Goal: Task Accomplishment & Management: Manage account settings

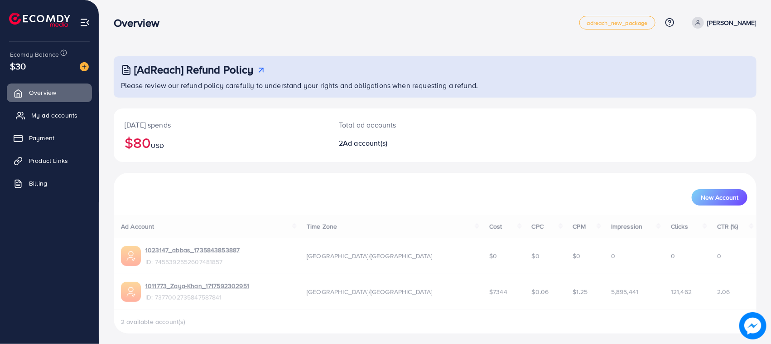
click at [53, 116] on span "My ad accounts" at bounding box center [54, 115] width 46 height 9
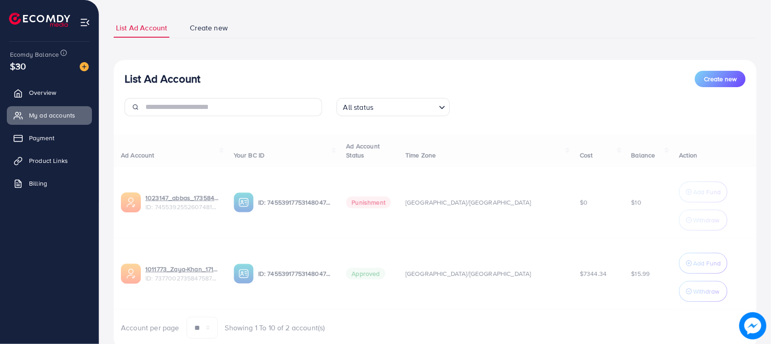
scroll to position [80, 0]
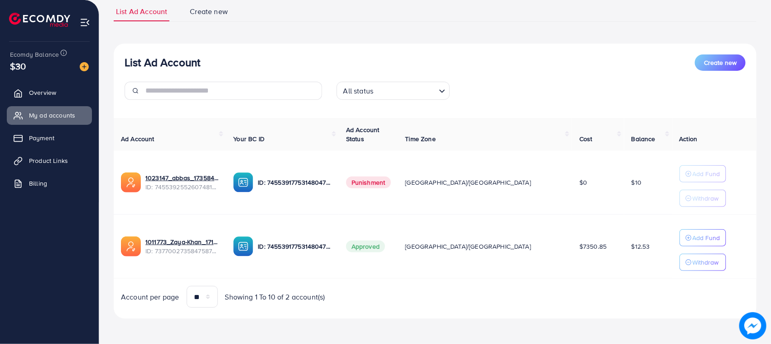
scroll to position [66, 0]
drag, startPoint x: 66, startPoint y: 28, endPoint x: 534, endPoint y: 78, distance: 470.4
click at [534, 78] on div "List Ad Account Create new All status Loading..." at bounding box center [435, 80] width 643 height 53
drag, startPoint x: 121, startPoint y: 58, endPoint x: 242, endPoint y: 79, distance: 123.8
click at [242, 79] on div "List Ad Account Create new All status Loading..." at bounding box center [435, 80] width 643 height 53
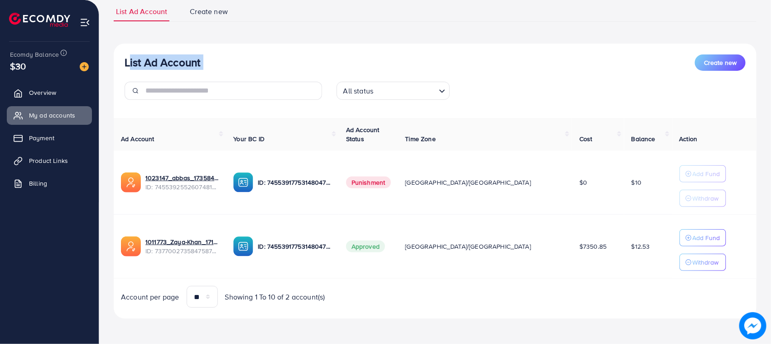
click at [295, 63] on div "List Ad Account Create new" at bounding box center [435, 62] width 621 height 16
